Goal: Task Accomplishment & Management: Manage account settings

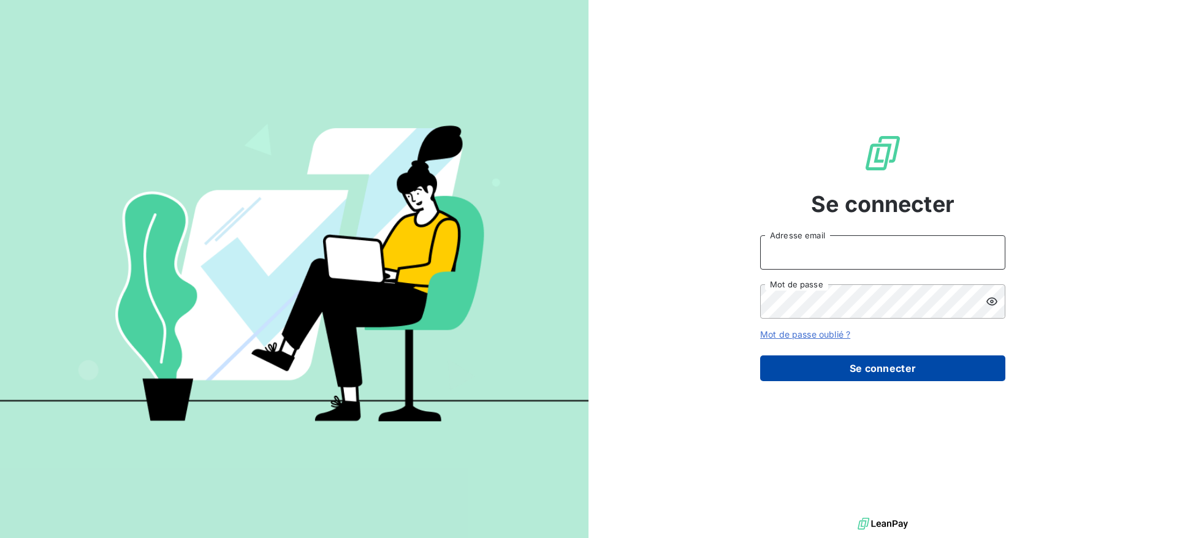
type input "[DOMAIN_NAME][EMAIL_ADDRESS][PERSON_NAME][DOMAIN_NAME]"
click at [892, 366] on button "Se connecter" at bounding box center [882, 368] width 245 height 26
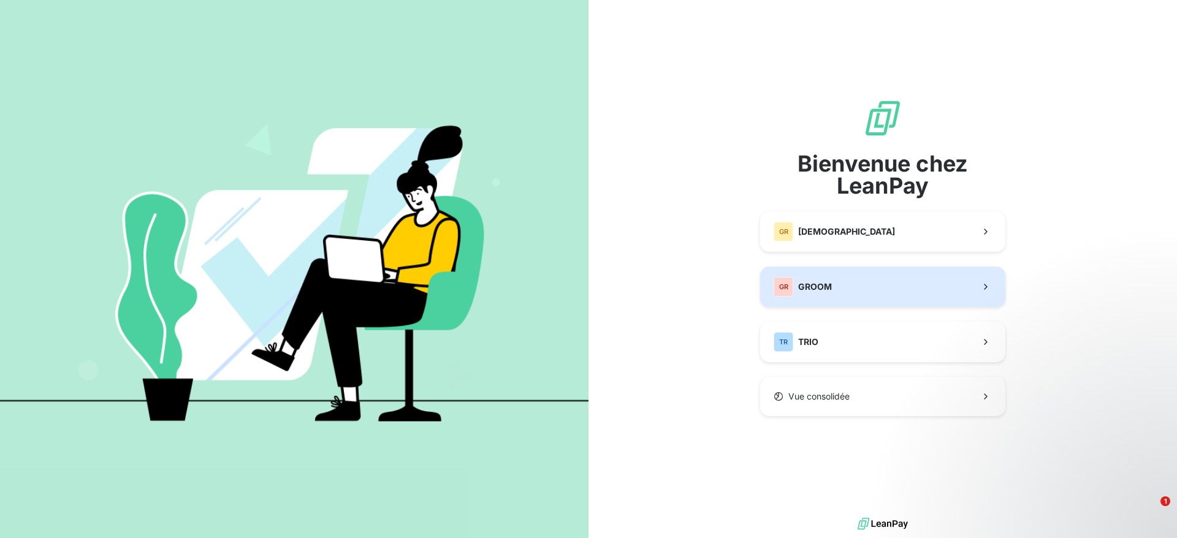
click at [822, 289] on span "GROOM" at bounding box center [815, 287] width 34 height 12
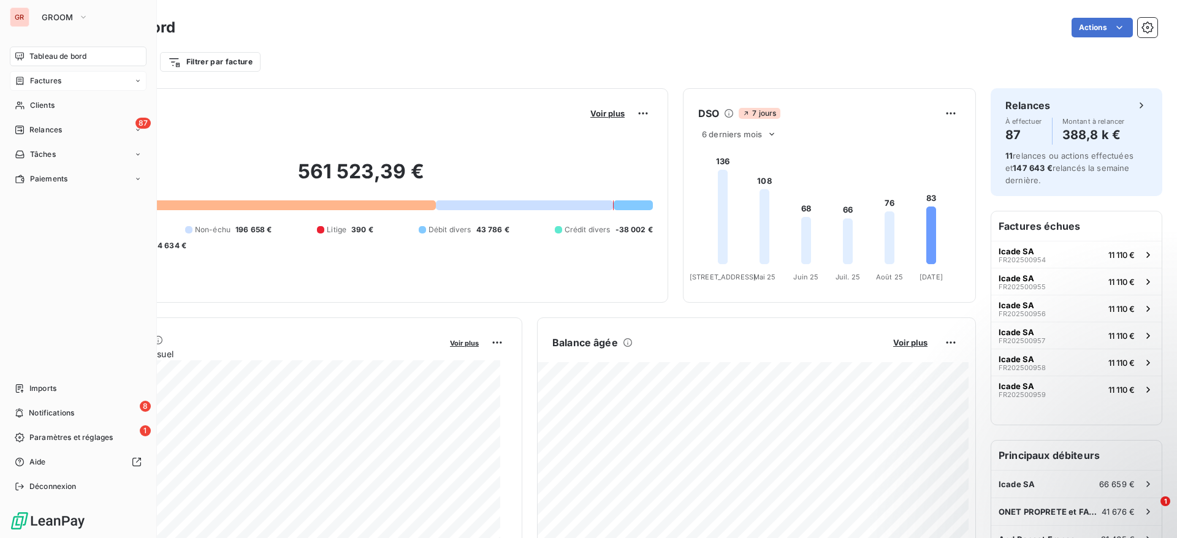
click at [42, 82] on span "Factures" at bounding box center [45, 80] width 31 height 11
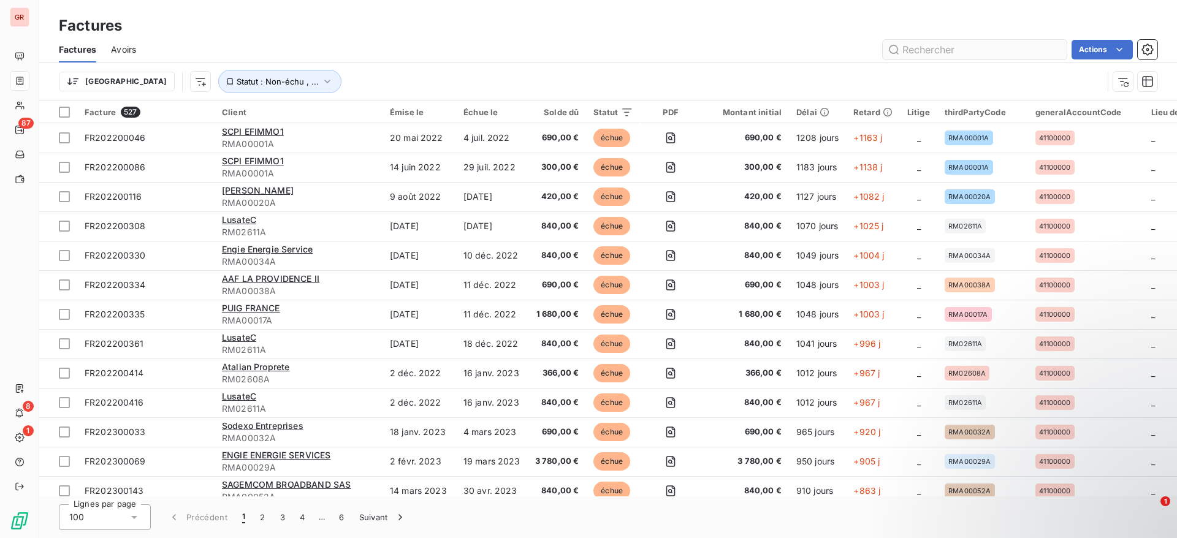
click at [943, 46] on input "text" at bounding box center [975, 50] width 184 height 20
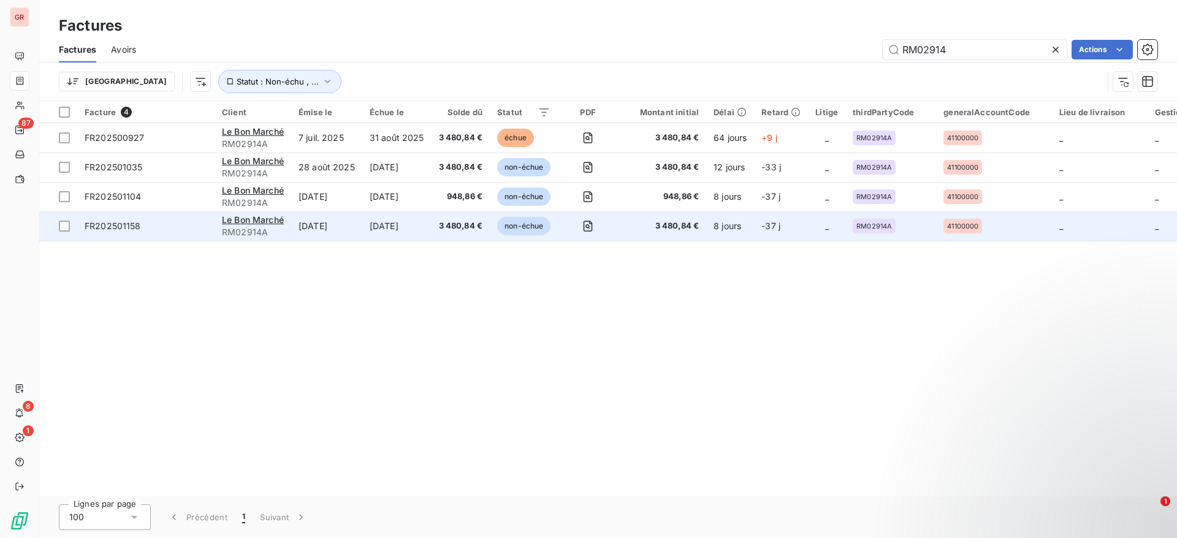
type input "RM02914"
click at [350, 228] on td "[DATE]" at bounding box center [326, 225] width 71 height 29
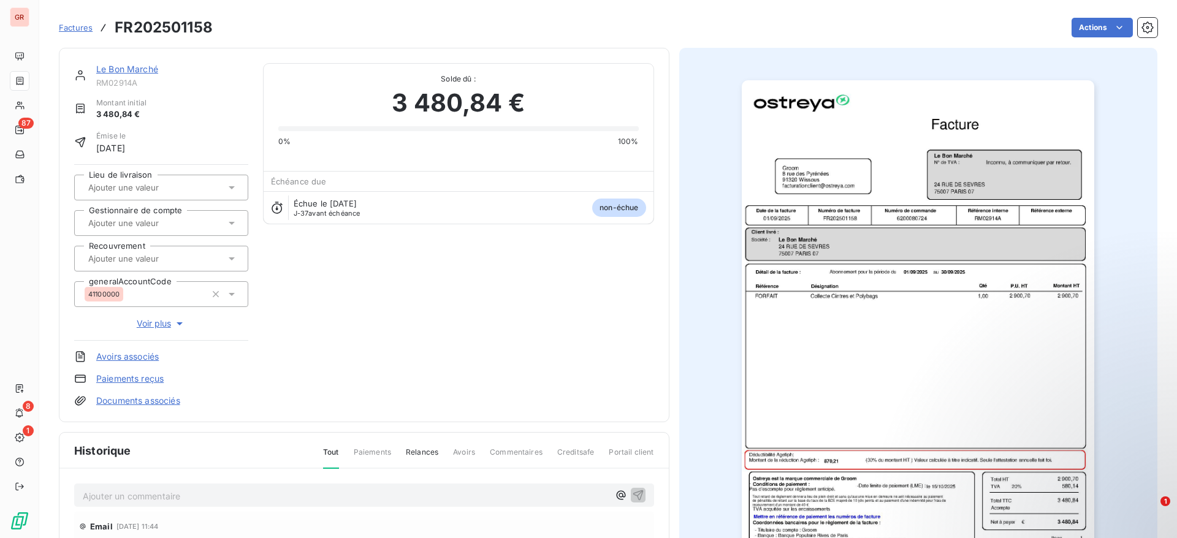
click at [871, 305] on img "button" at bounding box center [918, 329] width 352 height 499
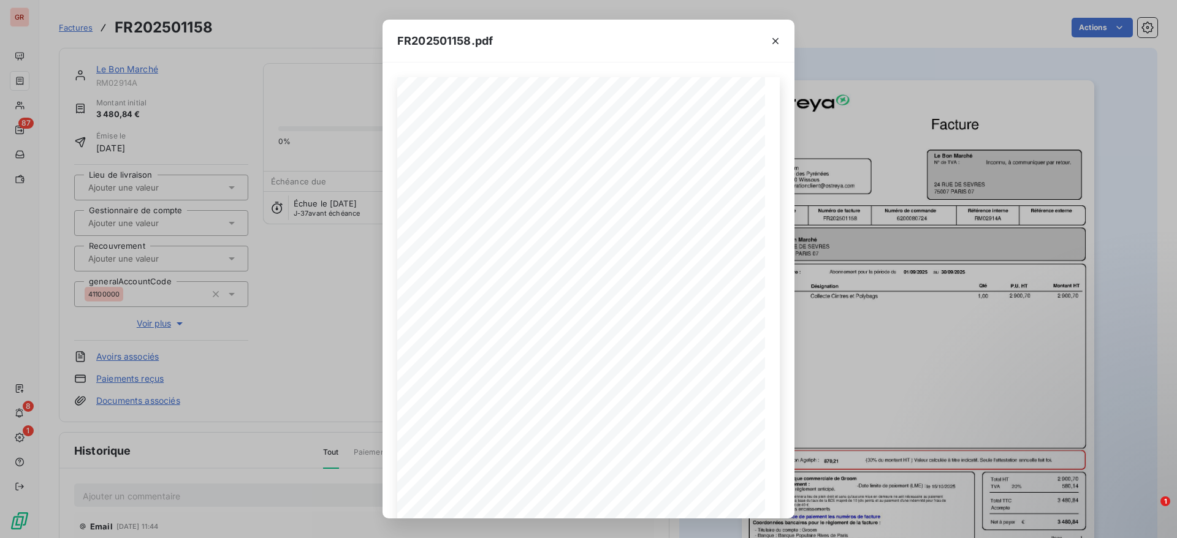
scroll to position [93, 0]
click at [542, 497] on icon "button" at bounding box center [543, 499] width 12 height 12
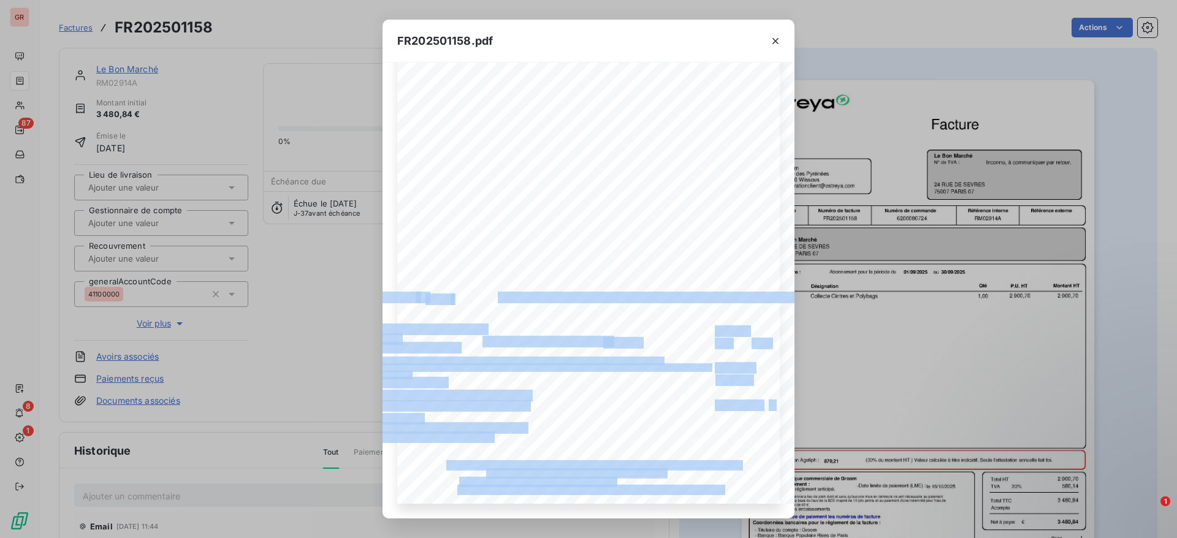
drag, startPoint x: 582, startPoint y: 507, endPoint x: 780, endPoint y: 503, distance: 198.0
click at [780, 503] on div "Référence interne Numéro de facture Date de la facture Numéro de commande Référ…" at bounding box center [588, 291] width 412 height 456
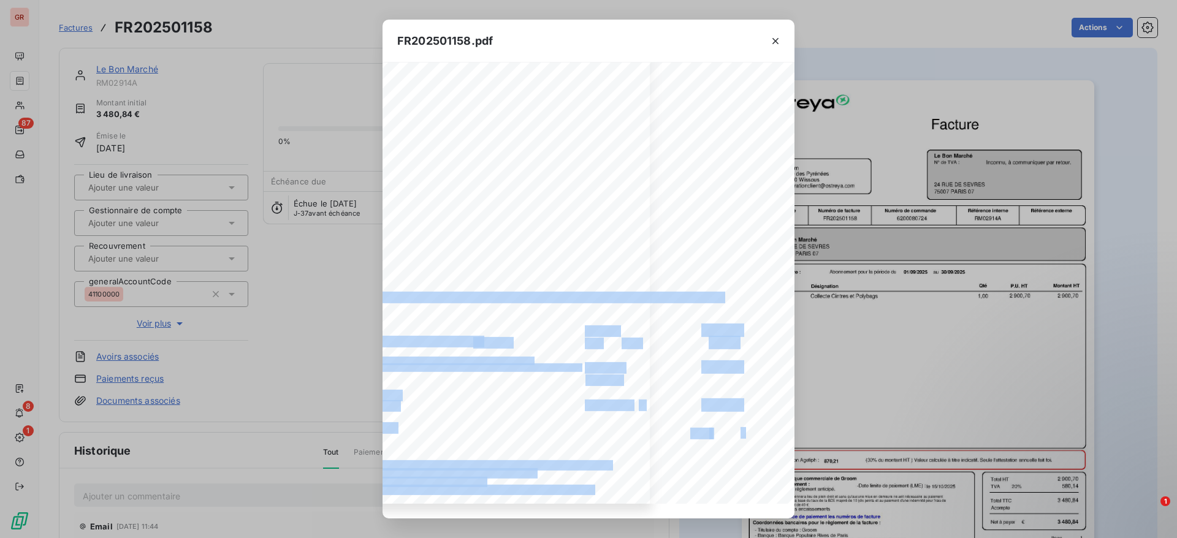
scroll to position [454, 230]
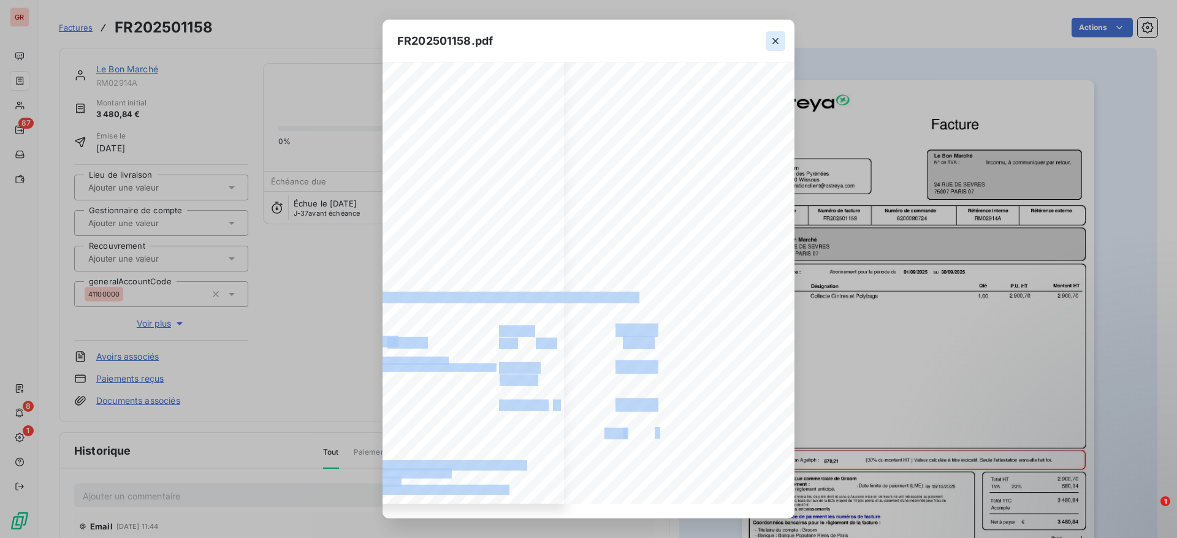
click at [775, 36] on icon "button" at bounding box center [775, 41] width 12 height 12
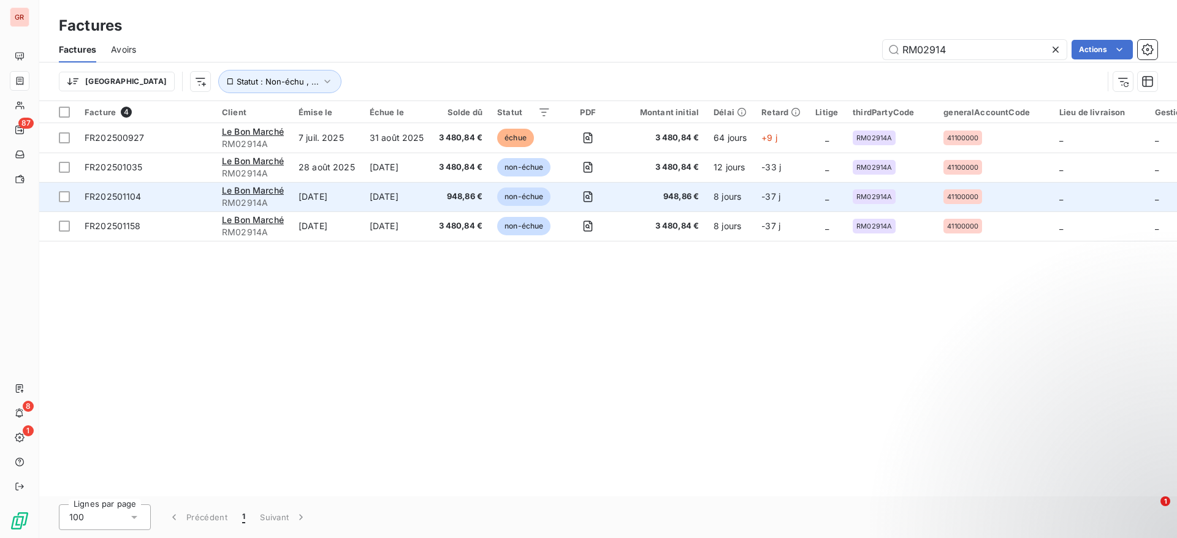
click at [468, 197] on span "948,86 €" at bounding box center [461, 197] width 44 height 12
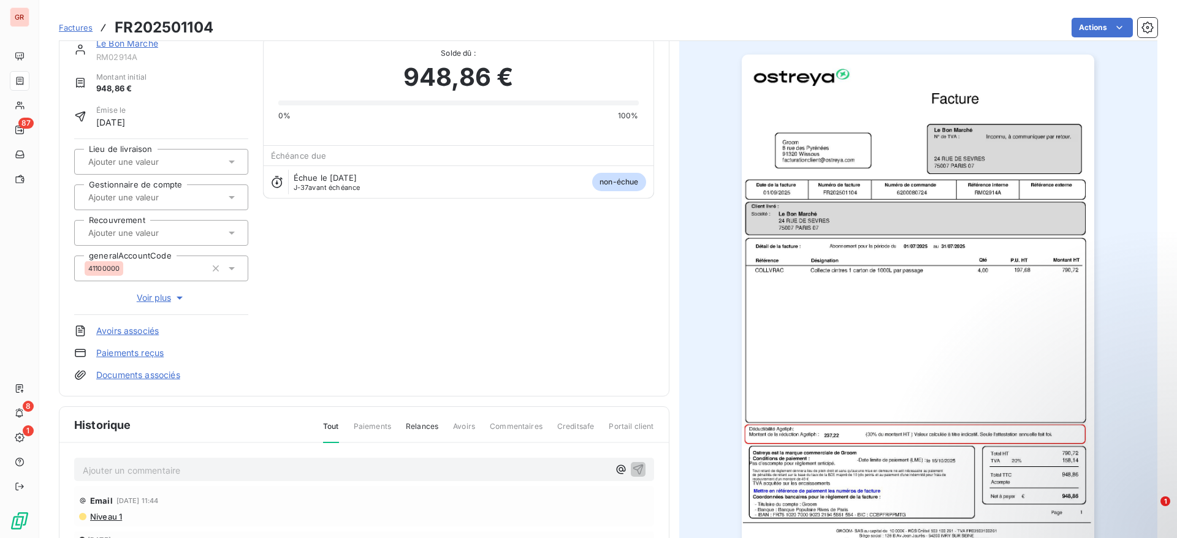
scroll to position [35, 0]
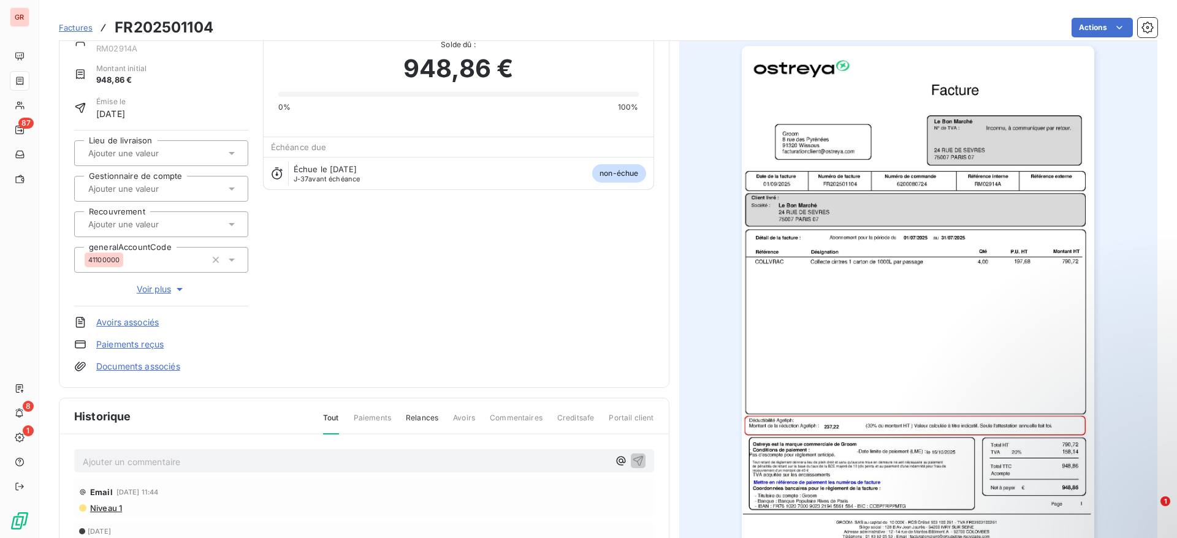
click at [892, 446] on img "button" at bounding box center [918, 295] width 352 height 499
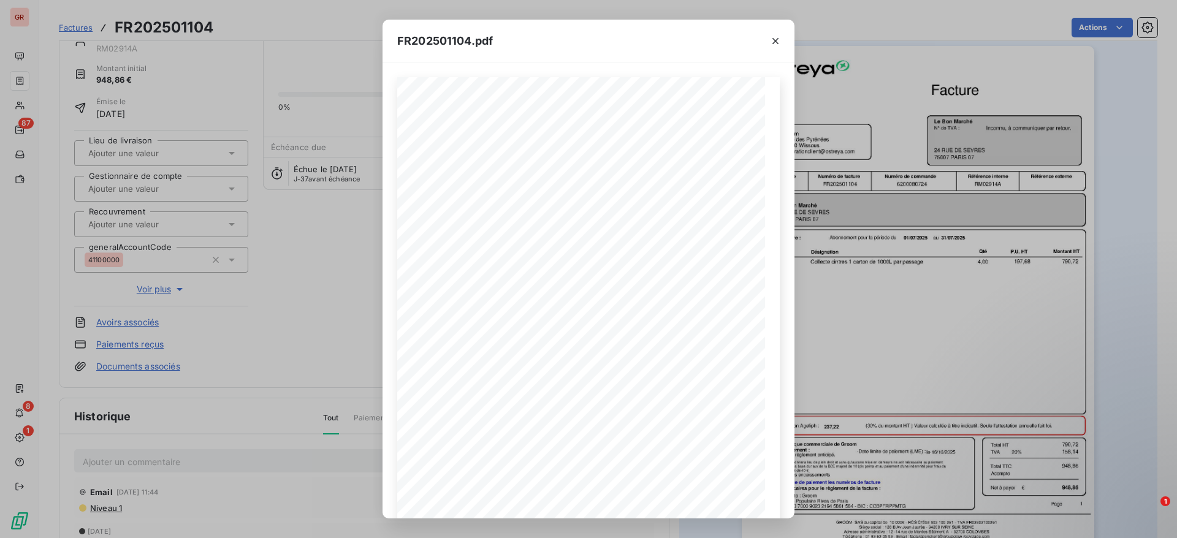
scroll to position [93, 0]
click at [543, 500] on icon "button" at bounding box center [543, 499] width 12 height 12
click at [776, 39] on icon "button" at bounding box center [775, 41] width 6 height 6
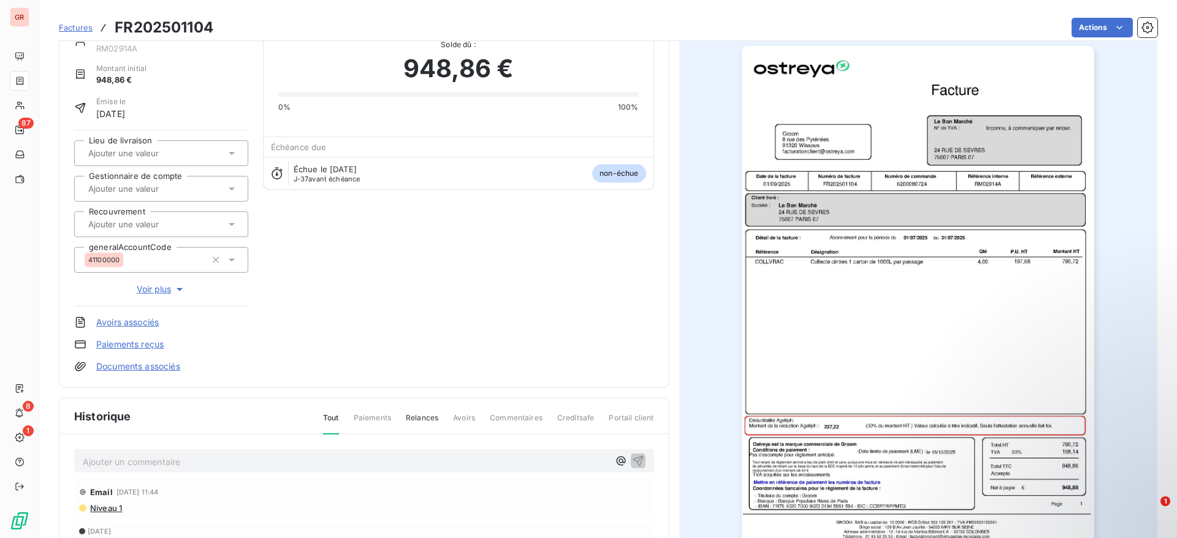
click at [822, 233] on img "button" at bounding box center [918, 295] width 352 height 499
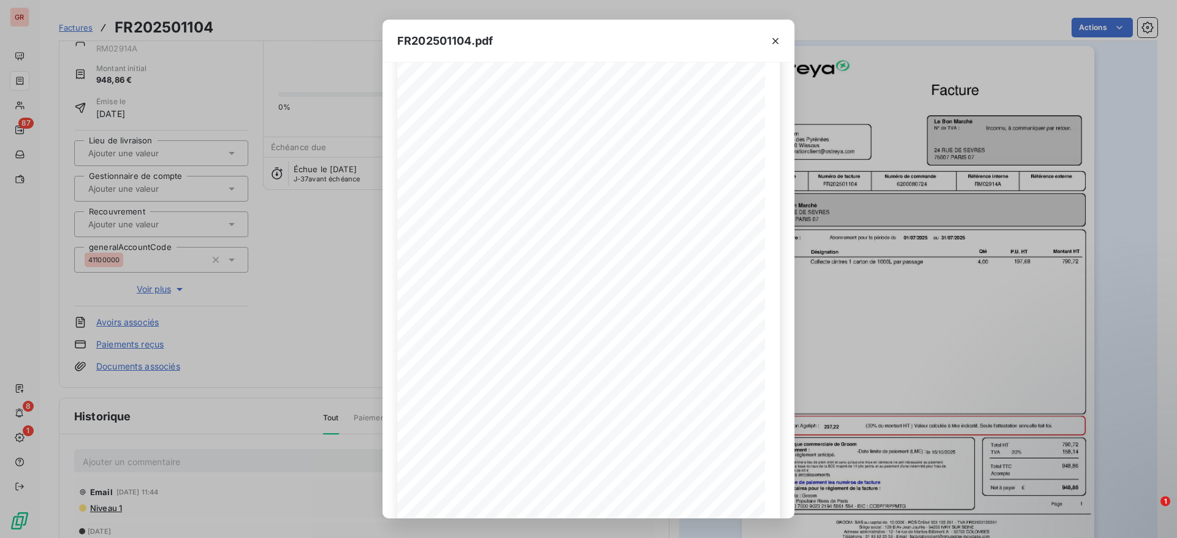
scroll to position [91, 0]
click at [629, 498] on icon "button" at bounding box center [633, 499] width 12 height 12
